Goal: Navigation & Orientation: Find specific page/section

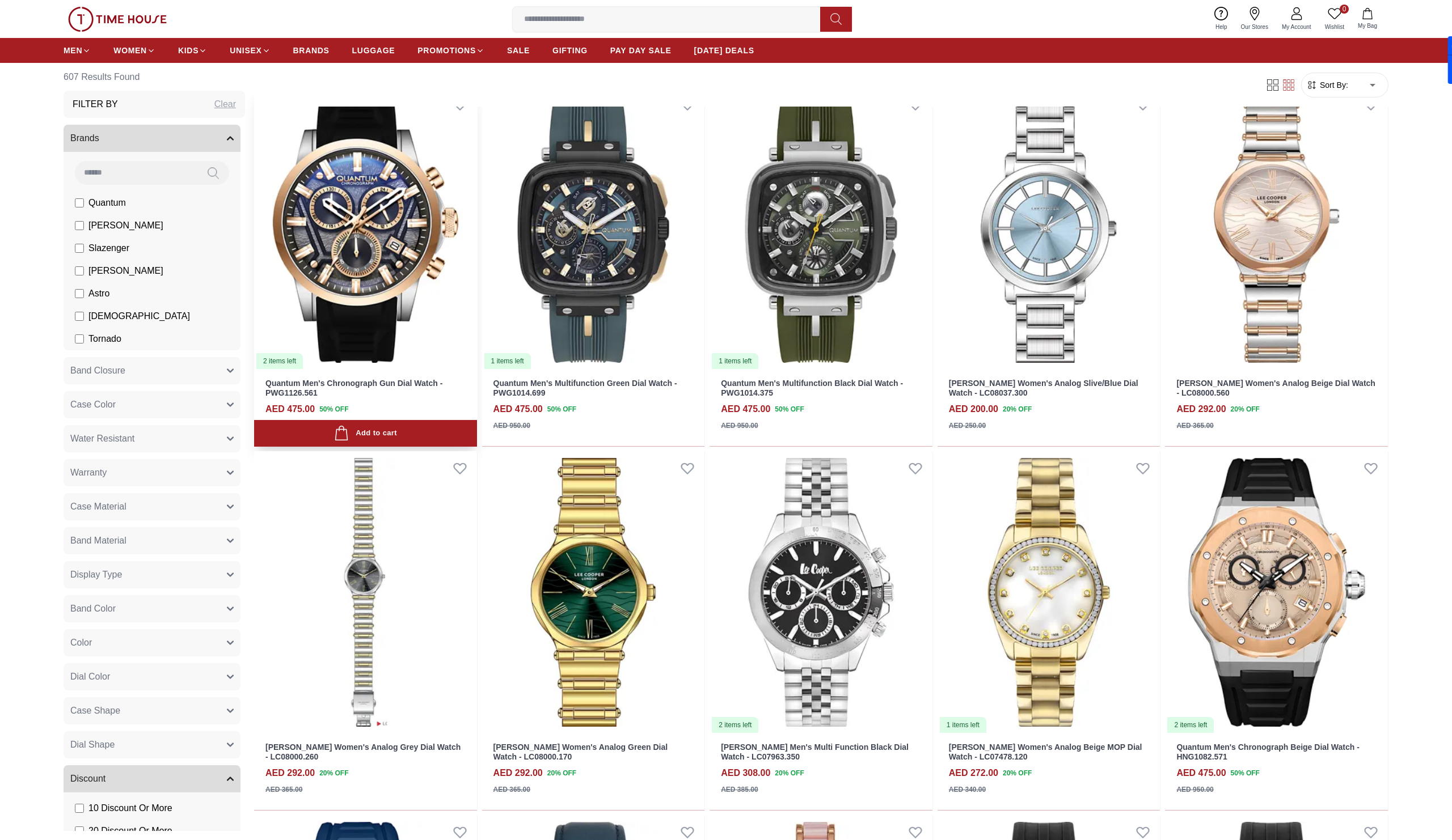
scroll to position [591, 0]
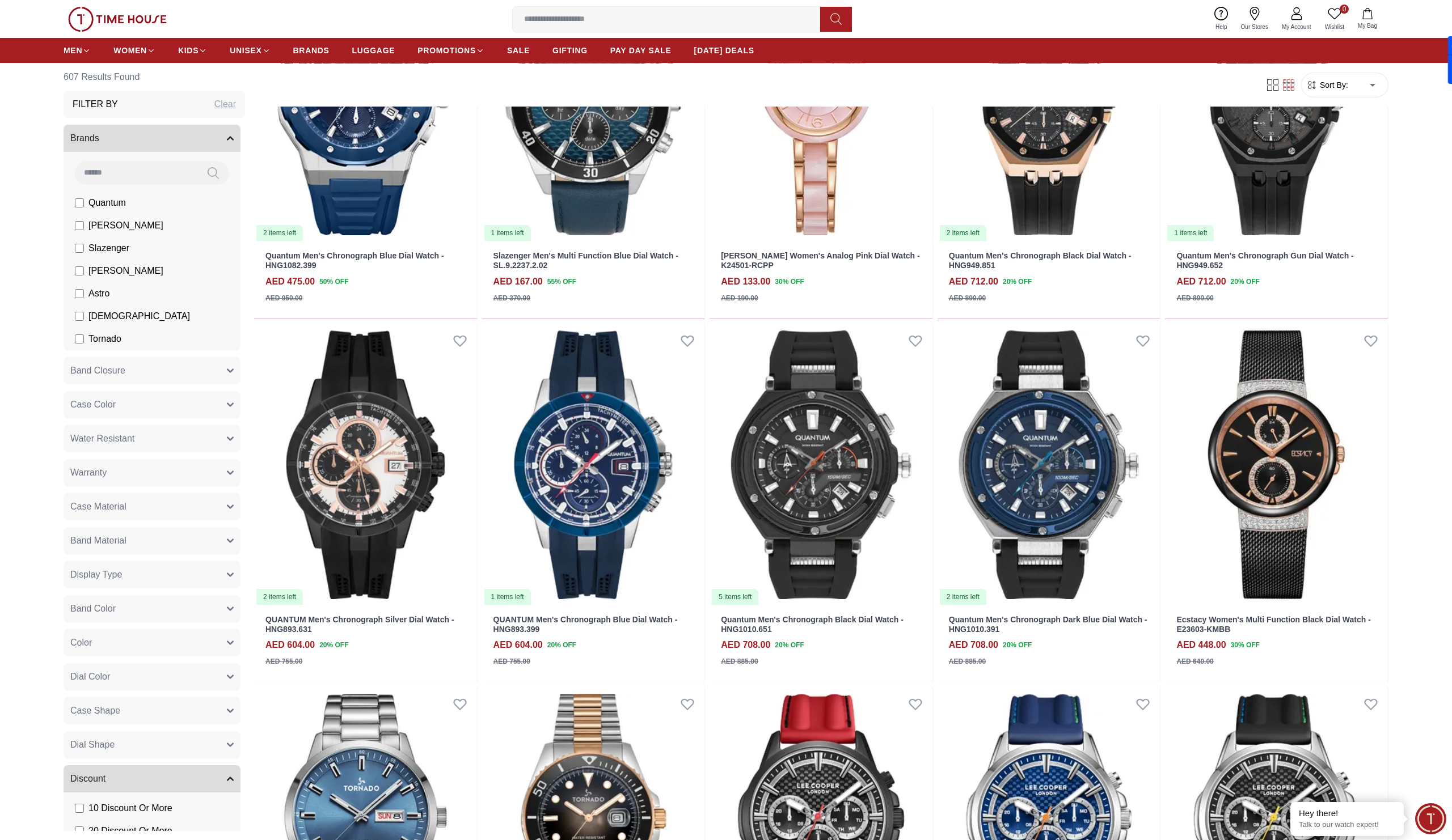
scroll to position [1401, 0]
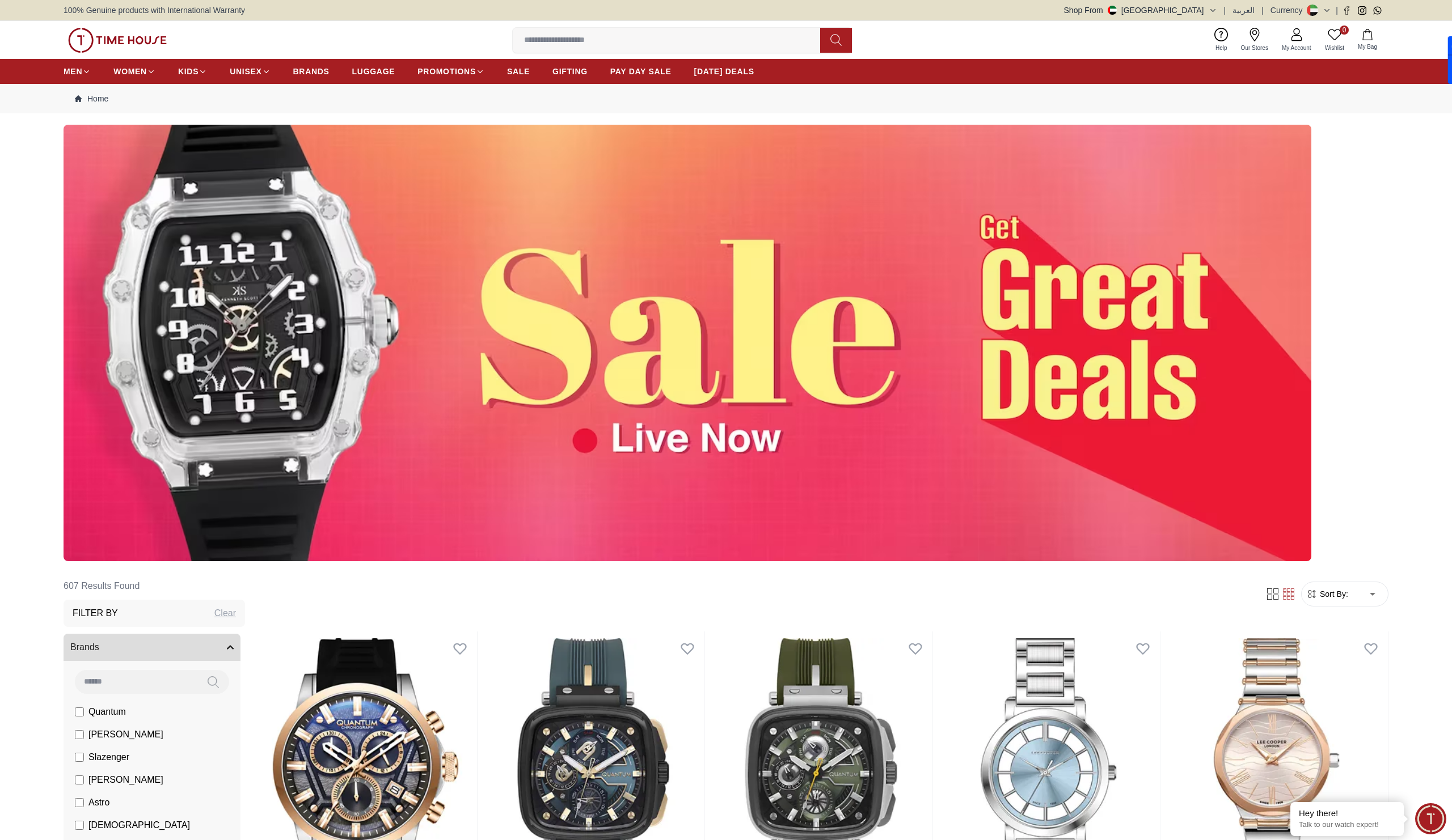
click at [112, 43] on img at bounding box center [117, 40] width 99 height 25
